Goal: Task Accomplishment & Management: Use online tool/utility

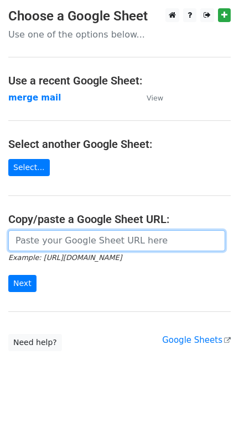
click at [73, 249] on input "url" at bounding box center [116, 240] width 217 height 21
type input "[URL][DOMAIN_NAME]"
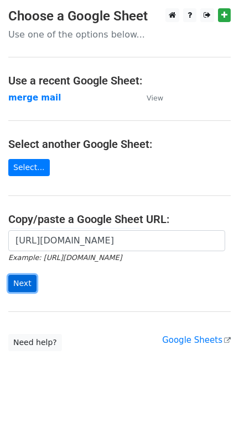
click at [27, 282] on input "Next" at bounding box center [22, 283] width 28 height 17
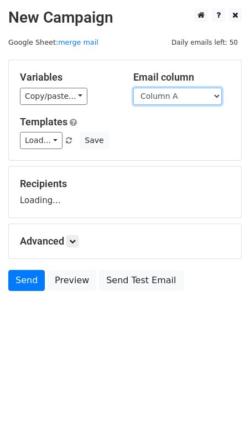
click at [149, 96] on select "Column A Column B Column C Column D Column E Column F Column G Column H Column …" at bounding box center [177, 96] width 88 height 17
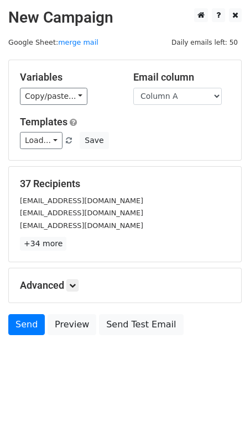
click at [55, 275] on div "Advanced Tracking Track Opens UTM Codes Track Clicks Filters Only include sprea…" at bounding box center [125, 285] width 232 height 34
click at [77, 295] on div "Advanced Tracking Track Opens UTM Codes Track Clicks Filters Only include sprea…" at bounding box center [125, 285] width 232 height 34
click at [82, 287] on h5 "Advanced" at bounding box center [125, 286] width 210 height 12
click at [76, 288] on icon at bounding box center [72, 285] width 7 height 7
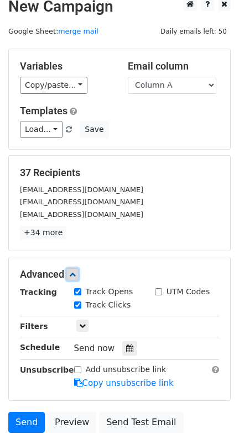
scroll to position [102, 0]
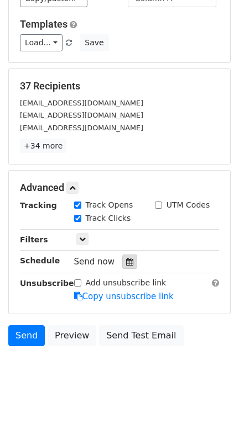
click at [126, 260] on icon at bounding box center [129, 262] width 7 height 8
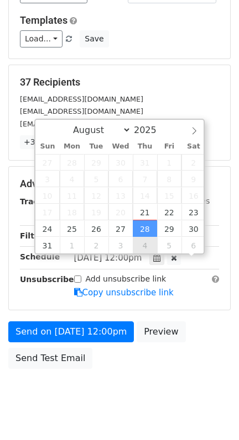
scroll to position [1, 0]
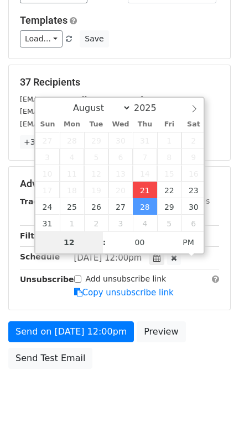
type input "2025-08-21 18:12"
type input "06"
type input "12"
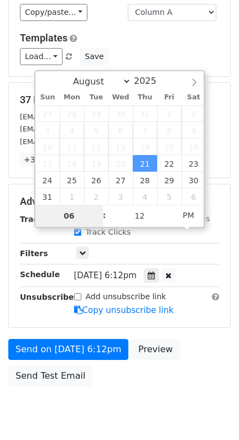
scroll to position [102, 0]
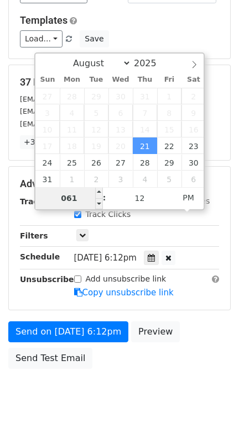
click at [63, 204] on input "061" at bounding box center [68, 198] width 67 height 22
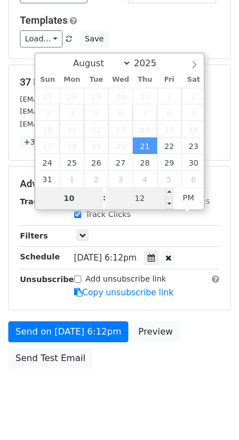
type input "10"
type input "2025-08-21 22:12"
click at [129, 202] on input "12" at bounding box center [139, 198] width 67 height 22
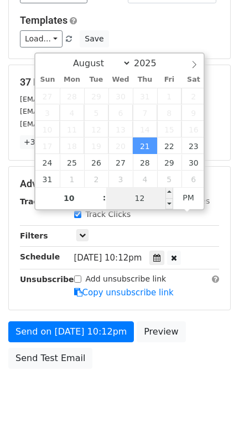
scroll to position [84, 0]
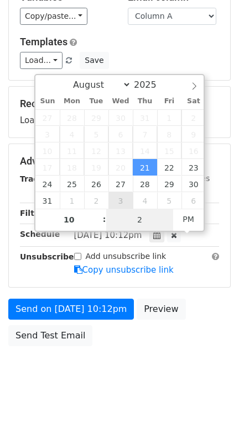
type input "25"
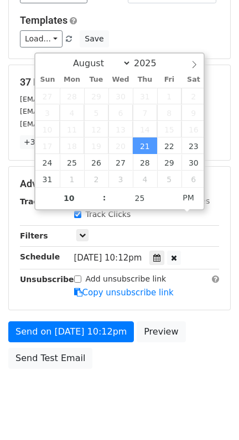
type input "2025-08-21 22:25"
click at [85, 386] on body "New Campaign Daily emails left: 50 Google Sheet: merge mail Variables Copy/past…" at bounding box center [119, 163] width 239 height 512
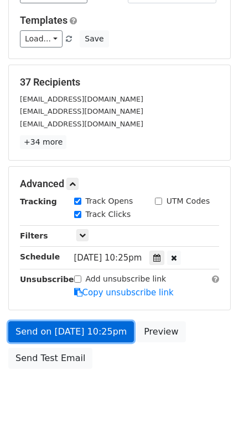
click at [111, 330] on link "Send on Aug 21 at 10:25pm" at bounding box center [70, 332] width 125 height 21
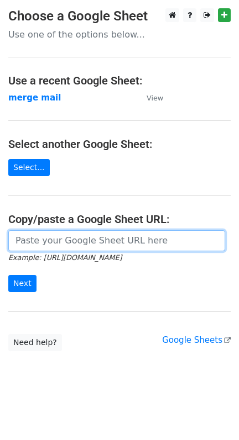
click at [123, 250] on input "url" at bounding box center [116, 240] width 217 height 21
type input "[URL][DOMAIN_NAME]"
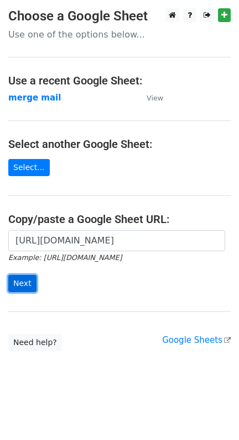
click at [27, 288] on input "Next" at bounding box center [22, 283] width 28 height 17
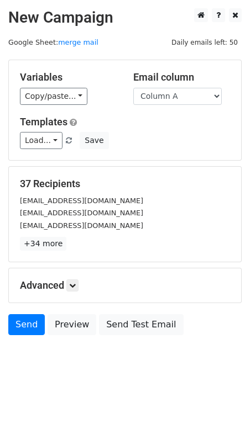
click at [158, 86] on div "Email column Column A Column B Column C Column D Column E Column F Column G Col…" at bounding box center [181, 88] width 113 height 34
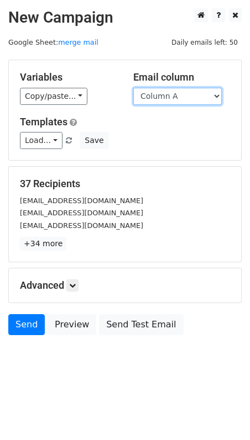
click at [154, 99] on select "Column A Column B Column C Column D Column E Column F Column G Column H Column …" at bounding box center [177, 96] width 88 height 17
select select "Column B"
click at [133, 88] on select "Column A Column B Column C Column D Column E Column F Column G Column H Column …" at bounding box center [177, 96] width 88 height 17
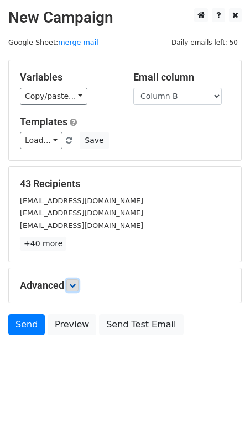
click at [78, 282] on link at bounding box center [72, 286] width 12 height 12
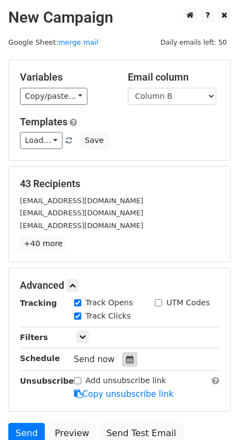
click at [127, 366] on div at bounding box center [129, 359] width 15 height 14
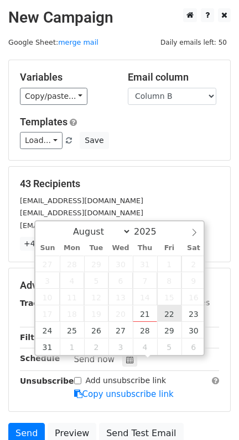
type input "2025-08-22 12:00"
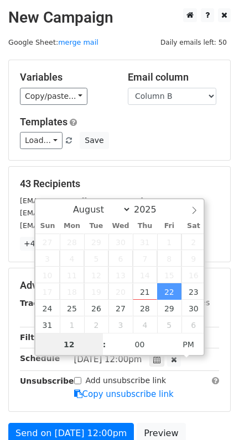
scroll to position [1, 0]
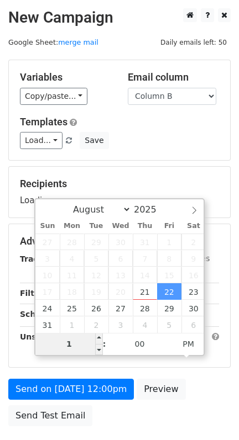
type input "10"
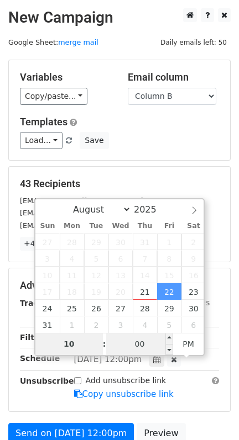
scroll to position [129, 0]
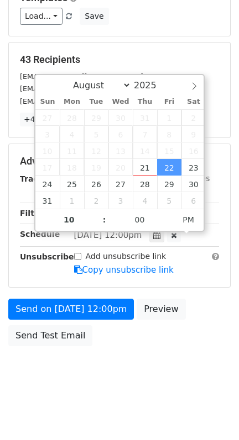
type input "2025-08-22 22:00"
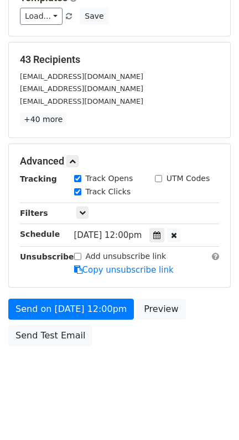
click at [137, 354] on body "New Campaign Daily emails left: 50 Google Sheet: merge mail Variables Copy/past…" at bounding box center [119, 140] width 239 height 512
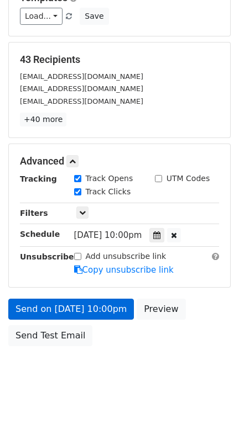
scroll to position [84, 0]
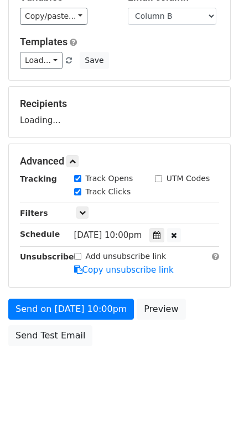
click at [78, 323] on div "Send on Aug 22 at 10:00pm Preview Send Test Email" at bounding box center [119, 325] width 239 height 53
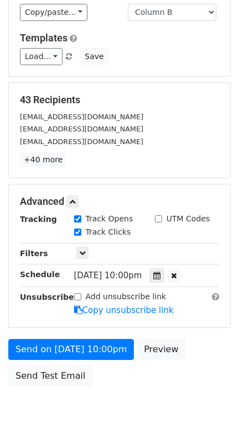
scroll to position [129, 0]
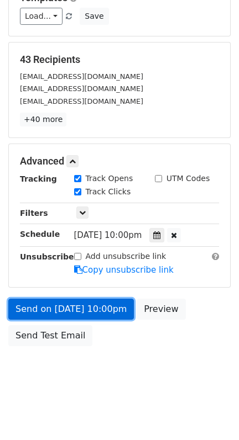
click at [113, 312] on link "Send on Aug 22 at 10:00pm" at bounding box center [70, 309] width 125 height 21
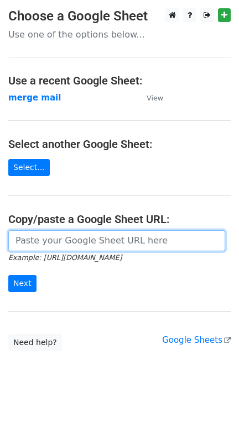
click at [28, 236] on input "url" at bounding box center [116, 240] width 217 height 21
type input "[URL][DOMAIN_NAME]"
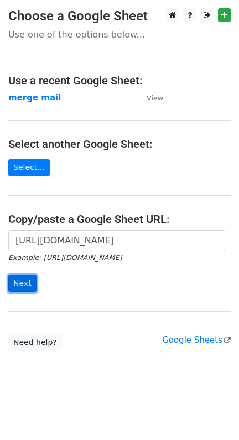
click at [28, 281] on input "Next" at bounding box center [22, 283] width 28 height 17
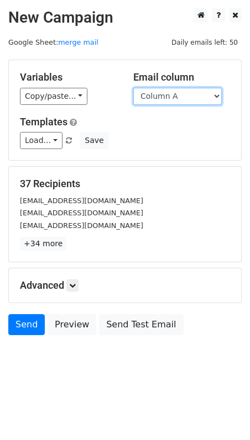
click at [202, 104] on select "Column A Column B Column C Column D Column E Column F Column G Column H Column …" at bounding box center [177, 96] width 88 height 17
click at [133, 88] on select "Column A Column B Column C Column D Column E Column F Column G Column H Column …" at bounding box center [177, 96] width 88 height 17
click at [215, 95] on select "Column A Column B Column C Column D Column E Column F Column G Column H Column …" at bounding box center [177, 96] width 88 height 17
select select "Column C"
click at [133, 88] on select "Column A Column B Column C Column D Column E Column F Column G Column H Column …" at bounding box center [177, 96] width 88 height 17
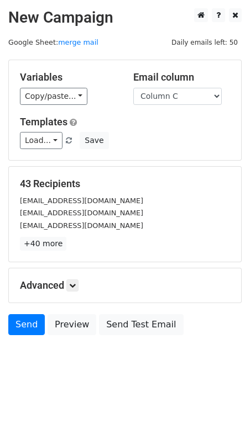
click at [76, 295] on div "Advanced Tracking Track Opens UTM Codes Track Clicks Filters Only include sprea…" at bounding box center [125, 285] width 232 height 34
click at [88, 295] on div "Advanced Tracking Track Opens UTM Codes Track Clicks Filters Only include sprea…" at bounding box center [125, 285] width 232 height 34
click at [73, 292] on link at bounding box center [72, 286] width 12 height 12
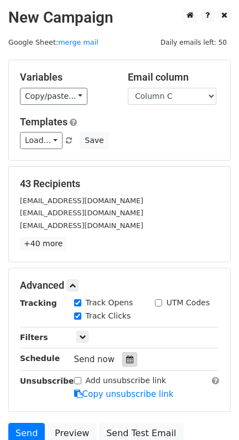
click at [126, 359] on icon at bounding box center [129, 360] width 7 height 8
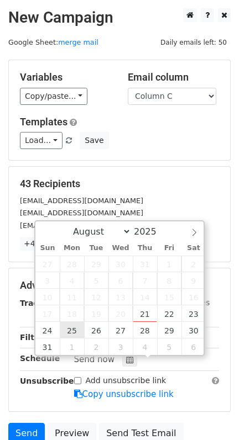
type input "2025-08-25 12:00"
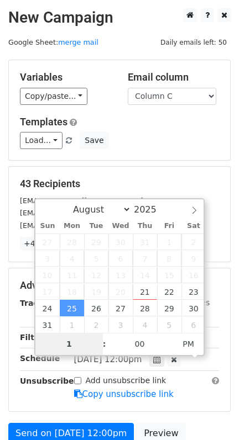
type input "10"
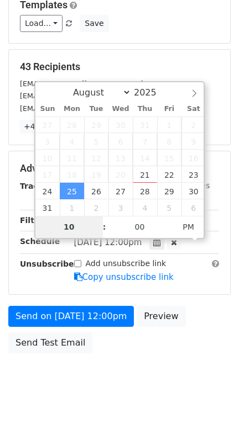
scroll to position [129, 0]
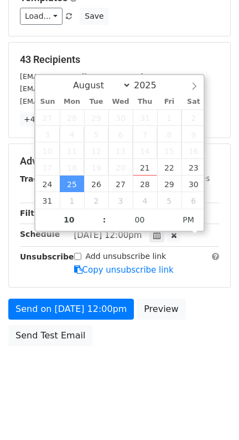
type input "2025-08-25 22:00"
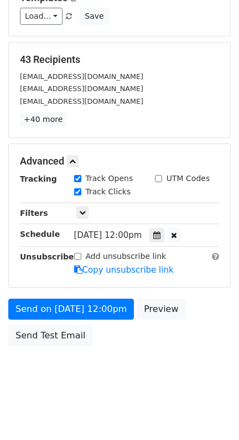
click at [116, 388] on body "New Campaign Daily emails left: 50 Google Sheet: merge mail Variables Copy/past…" at bounding box center [119, 140] width 239 height 512
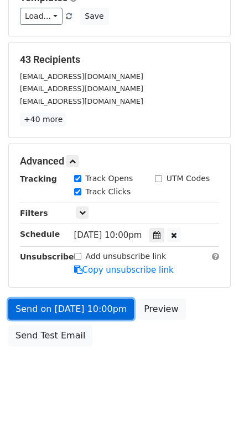
click at [76, 308] on link "Send on Aug 25 at 10:00pm" at bounding box center [70, 309] width 125 height 21
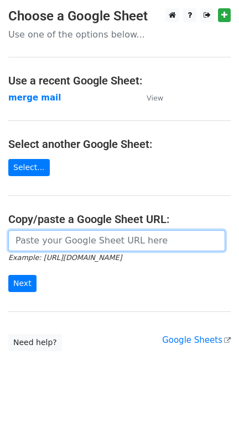
click at [54, 248] on input "url" at bounding box center [116, 240] width 217 height 21
type input "[URL][DOMAIN_NAME]"
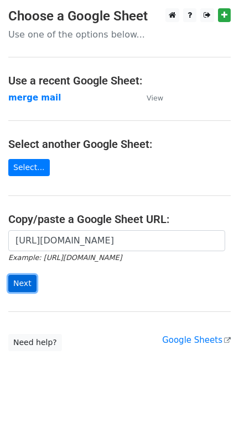
click at [27, 280] on input "Next" at bounding box center [22, 283] width 28 height 17
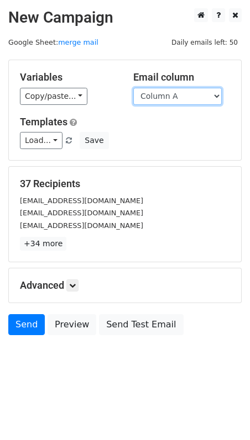
click at [198, 95] on select "Column A Column B Column C Column D Column E Column F Column G Column H Column …" at bounding box center [177, 96] width 88 height 17
click at [133, 88] on select "Column A Column B Column C Column D Column E Column F Column G Column H Column …" at bounding box center [177, 96] width 88 height 17
click at [157, 103] on select "Column A Column B Column C Column D Column E Column F Column G Column H Column …" at bounding box center [177, 96] width 88 height 17
select select "Column B"
click at [133, 88] on select "Column A Column B Column C Column D Column E Column F Column G Column H Column …" at bounding box center [177, 96] width 88 height 17
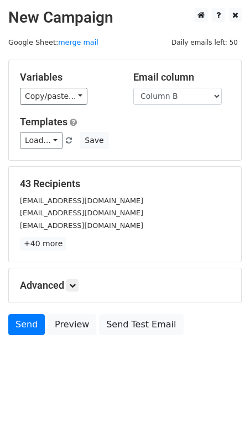
click at [84, 292] on h5 "Advanced" at bounding box center [125, 286] width 210 height 12
click at [82, 287] on h5 "Advanced" at bounding box center [125, 286] width 210 height 12
click at [74, 287] on icon at bounding box center [72, 285] width 7 height 7
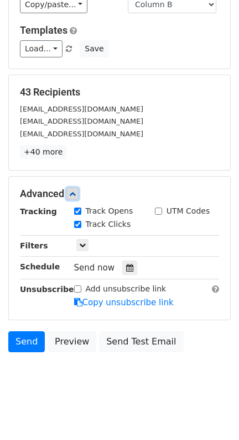
scroll to position [102, 0]
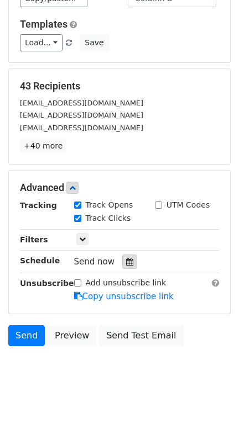
click at [126, 260] on icon at bounding box center [129, 262] width 7 height 8
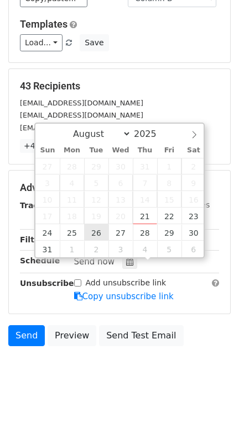
type input "2025-08-26 12:00"
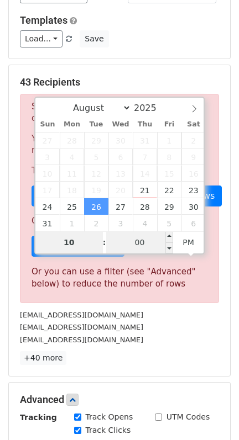
type input "10"
type input "2025-08-26 22:00"
click at [146, 245] on input "00" at bounding box center [139, 242] width 67 height 22
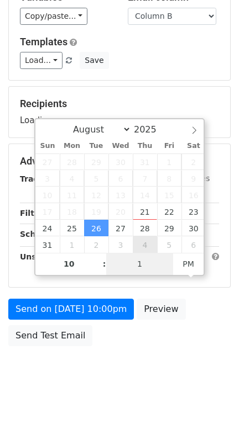
type input "11"
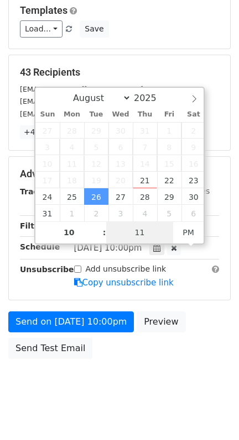
scroll to position [129, 0]
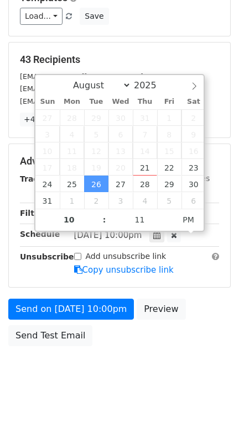
type input "2025-08-26 22:11"
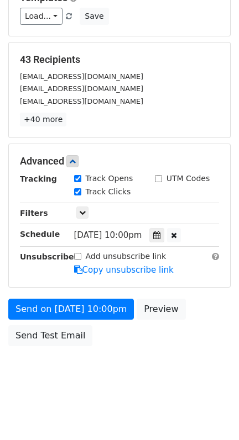
click at [144, 383] on body "New Campaign Daily emails left: 50 Google Sheet: merge mail Variables Copy/past…" at bounding box center [119, 140] width 239 height 512
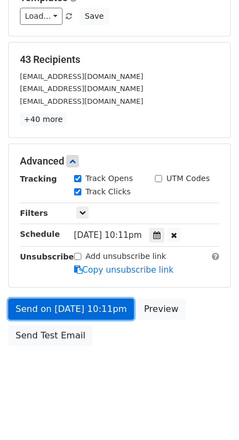
click at [75, 309] on link "Send on Aug 26 at 10:11pm" at bounding box center [70, 309] width 125 height 21
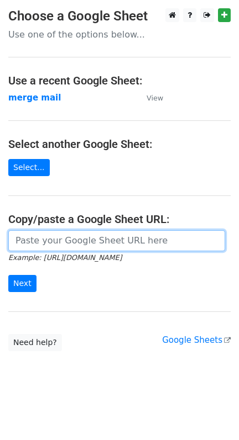
click at [80, 244] on input "url" at bounding box center [116, 240] width 217 height 21
type input "[URL][DOMAIN_NAME]"
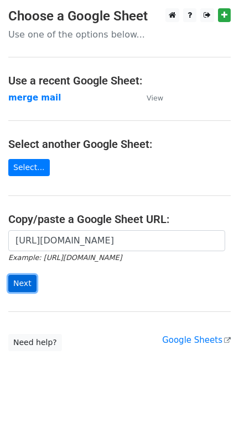
click at [25, 278] on input "Next" at bounding box center [22, 283] width 28 height 17
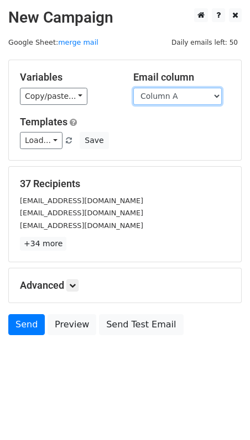
click at [171, 96] on select "Column A Column B Column C Column D Column E Column F Column G Column H Column …" at bounding box center [177, 96] width 88 height 17
select select "Column D"
click at [133, 88] on select "Column A Column B Column C Column D Column E Column F Column G Column H Column …" at bounding box center [177, 96] width 88 height 17
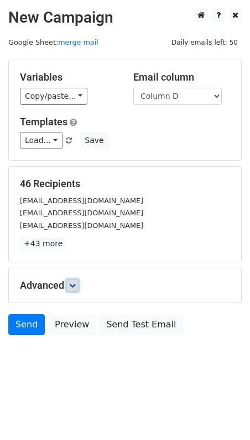
click at [78, 287] on link at bounding box center [72, 286] width 12 height 12
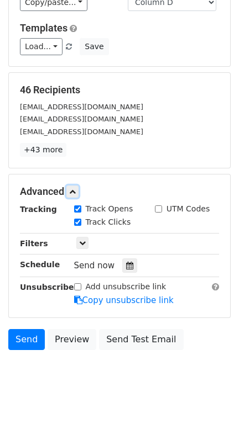
scroll to position [102, 0]
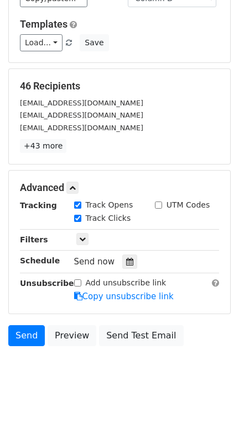
click at [113, 262] on div "Send now" at bounding box center [139, 262] width 130 height 15
click at [131, 257] on div "Send now" at bounding box center [139, 262] width 130 height 15
click at [122, 255] on div at bounding box center [129, 262] width 15 height 14
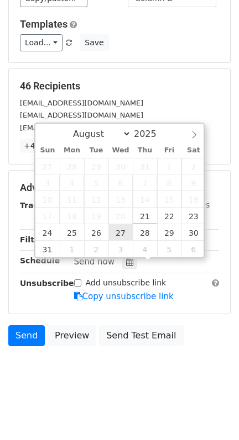
type input "2025-08-27 12:00"
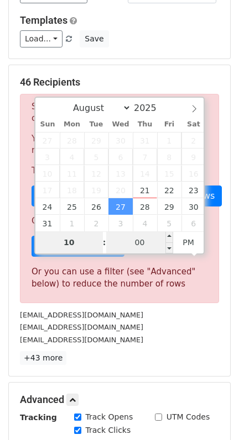
type input "10"
type input "2025-08-27 22:00"
click at [136, 248] on input "00" at bounding box center [139, 242] width 67 height 22
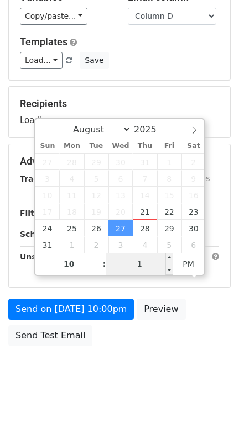
type input "13"
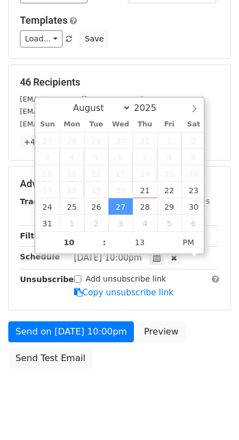
type input "2025-08-27 22:13"
click at [111, 390] on body "New Campaign Daily emails left: 50 Google Sheet: merge mail Variables Copy/past…" at bounding box center [119, 163] width 239 height 512
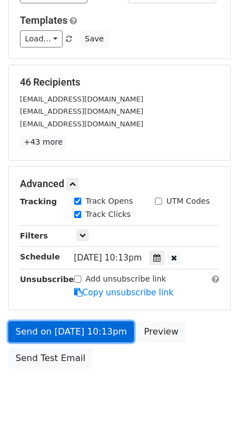
click at [41, 339] on link "Send on Aug 27 at 10:13pm" at bounding box center [70, 332] width 125 height 21
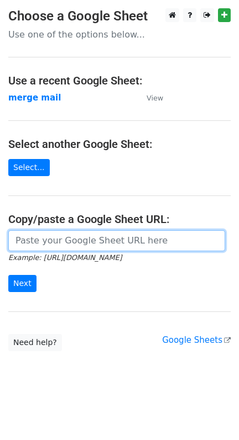
click at [91, 244] on input "url" at bounding box center [116, 240] width 217 height 21
type input "https://docs.google.com/spreadsheets/d/1xQp_A7jLVfySBNQM5CiJyL8un9Bd8PmVfHjy0of…"
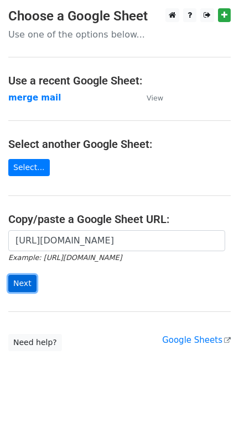
click at [27, 277] on input "Next" at bounding box center [22, 283] width 28 height 17
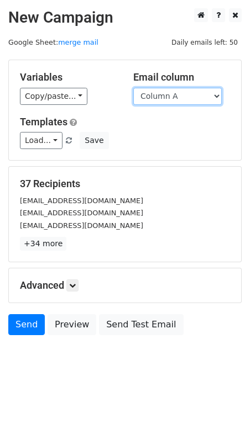
click at [188, 96] on select "Column A Column B Column C Column D Column E Column F Column G Column H Column …" at bounding box center [177, 96] width 88 height 17
select select "Column F"
click at [133, 88] on select "Column A Column B Column C Column D Column E Column F Column G Column H Column …" at bounding box center [177, 96] width 88 height 17
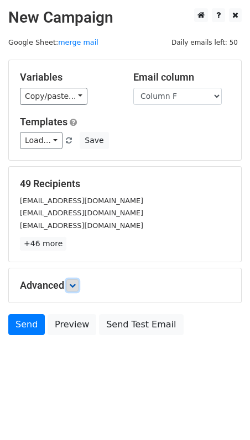
click at [76, 288] on icon at bounding box center [72, 285] width 7 height 7
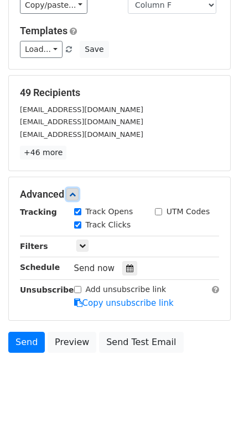
scroll to position [98, 0]
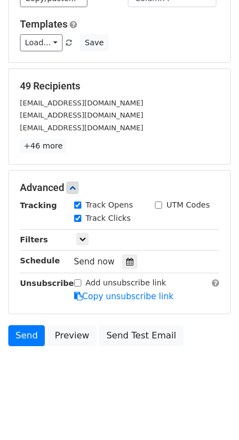
click at [109, 248] on div "Tracking Track Opens UTM Codes Track Clicks Filters Only include spreadsheet ro…" at bounding box center [119, 250] width 199 height 103
click at [120, 255] on div "Tracking Track Opens UTM Codes Track Clicks Filters Only include spreadsheet ro…" at bounding box center [119, 250] width 199 height 103
click at [122, 256] on div at bounding box center [129, 262] width 15 height 14
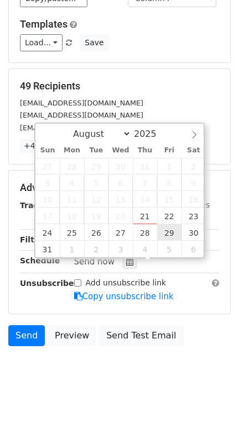
type input "[DATE] 12:00"
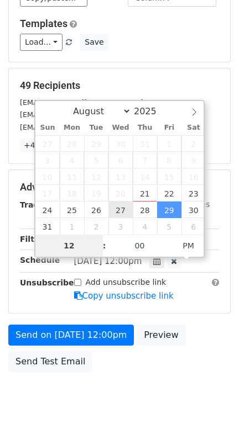
scroll to position [84, 0]
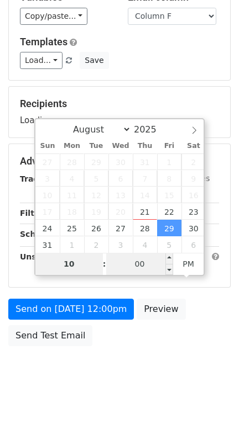
type input "10"
type input "[DATE] 22:00"
click at [140, 264] on input "00" at bounding box center [139, 264] width 67 height 22
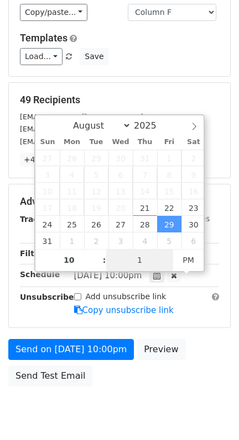
type input "14"
type input "[DATE] 22:14"
click at [92, 392] on div "Send on [DATE] 10:00pm Preview Send Test Email" at bounding box center [119, 365] width 239 height 53
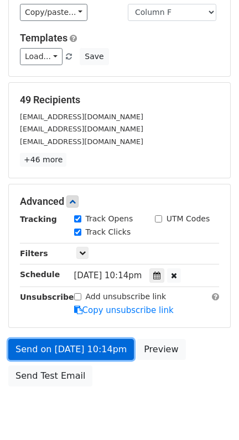
click at [39, 355] on link "Send on [DATE] 10:14pm" at bounding box center [70, 349] width 125 height 21
